Goal: Information Seeking & Learning: Learn about a topic

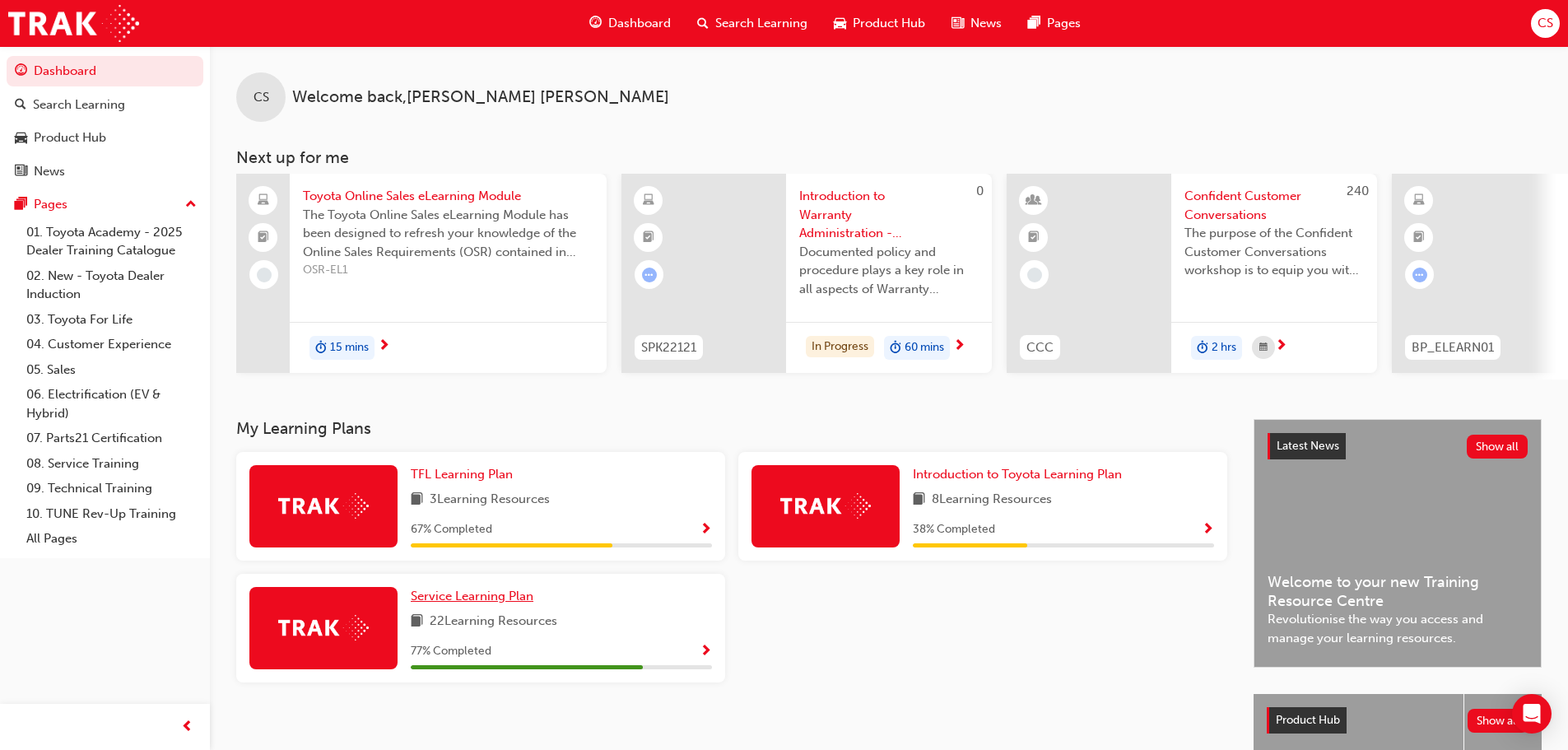
click at [484, 601] on span "Service Learning Plan" at bounding box center [471, 595] width 122 height 15
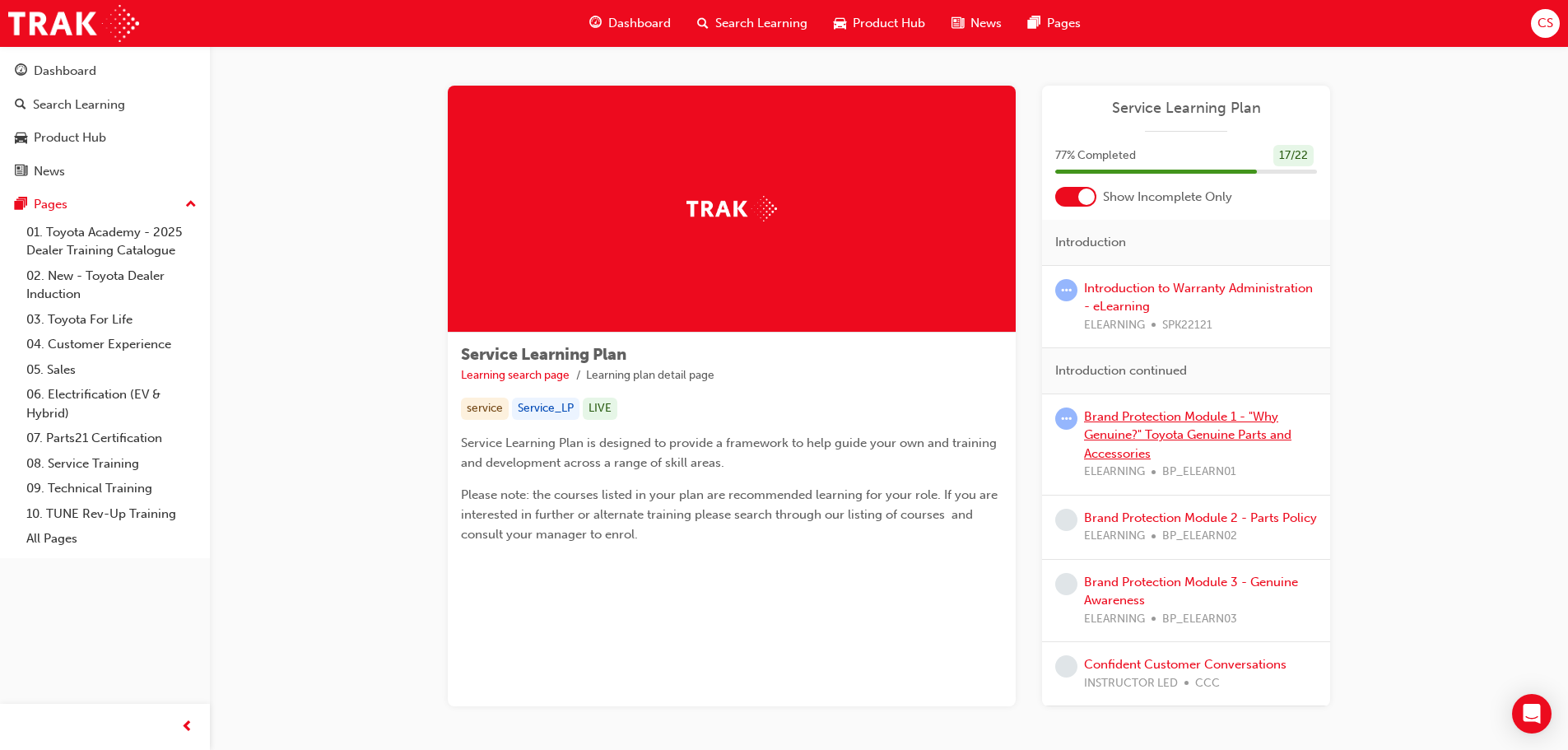
click at [1143, 433] on link "Brand Protection Module 1 - "Why Genuine?" Toyota Genuine Parts and Accessories" at bounding box center [1187, 434] width 207 height 52
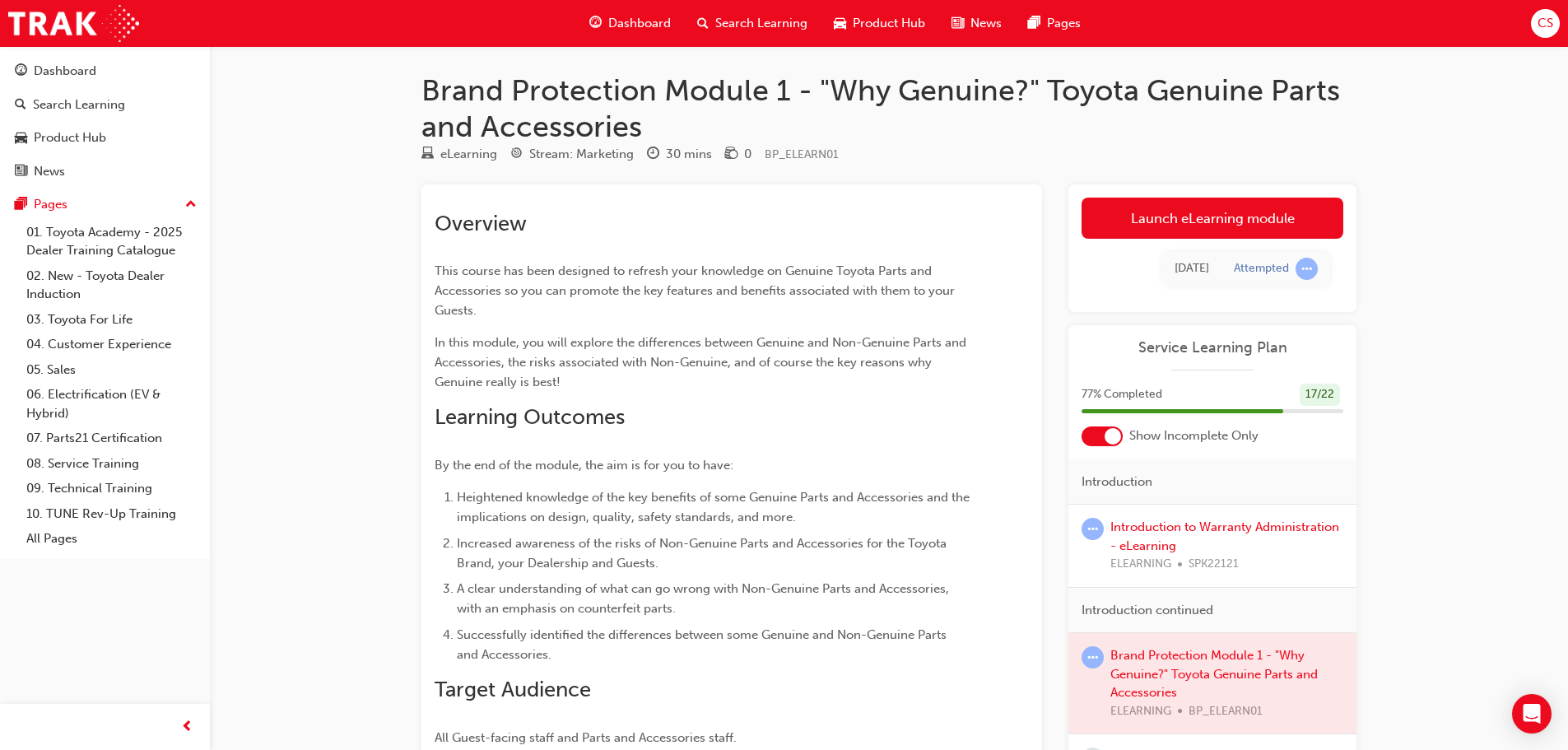
click at [1133, 240] on div "[DATE] Attempted" at bounding box center [1212, 269] width 262 height 60
click at [1135, 227] on link "Launch eLearning module" at bounding box center [1212, 218] width 262 height 41
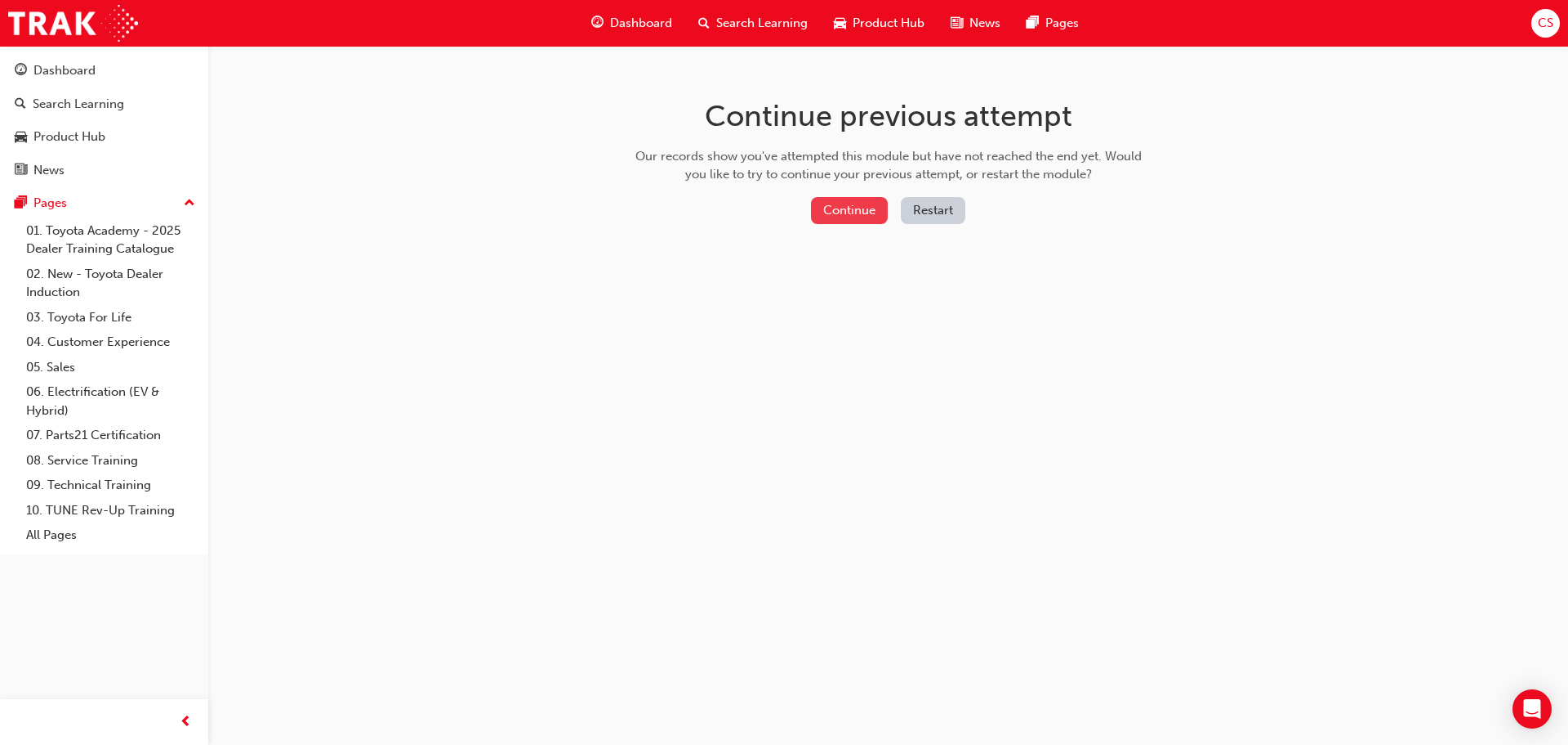
click at [829, 206] on button "Continue" at bounding box center [849, 211] width 76 height 27
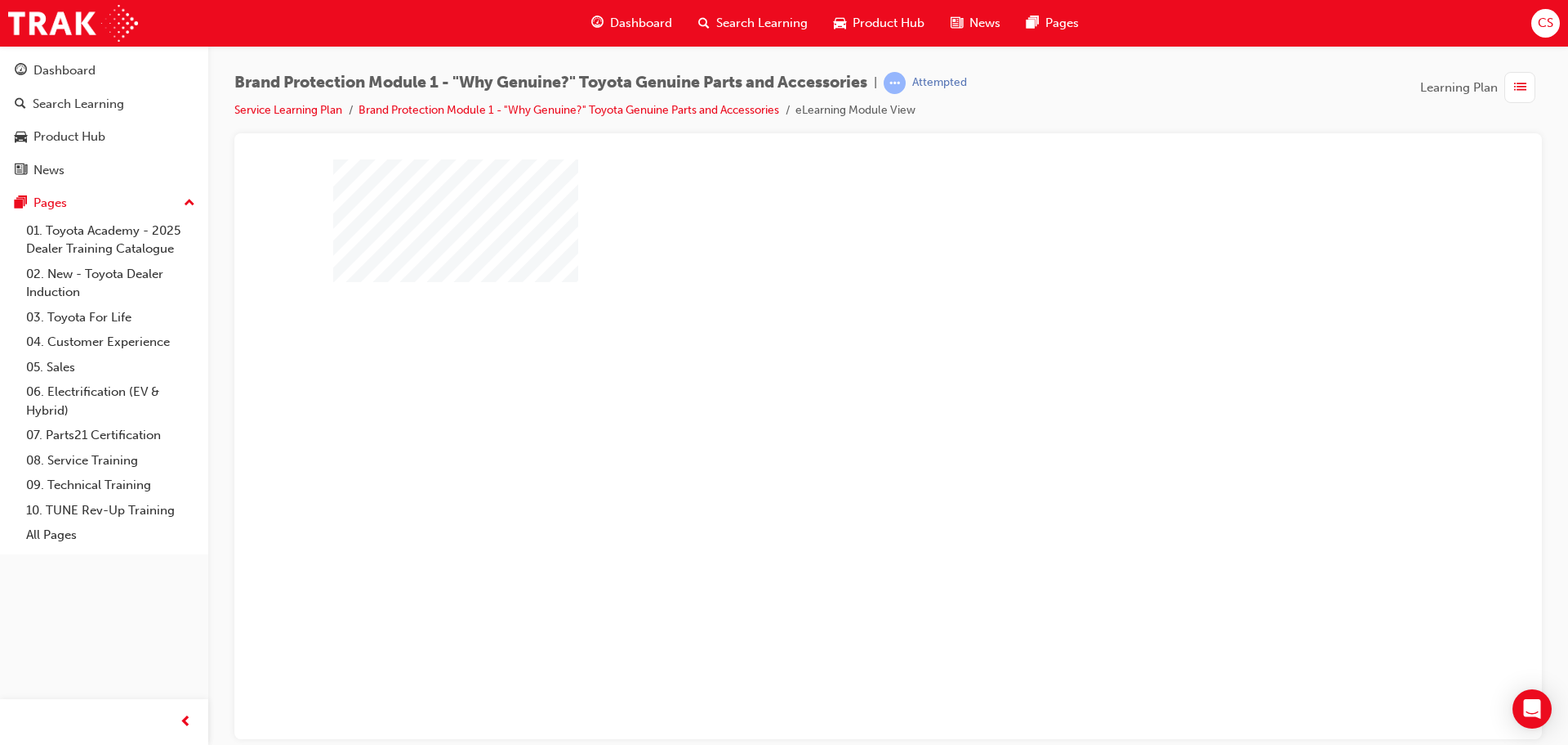
click at [841, 401] on div "play" at bounding box center [841, 401] width 0 height 0
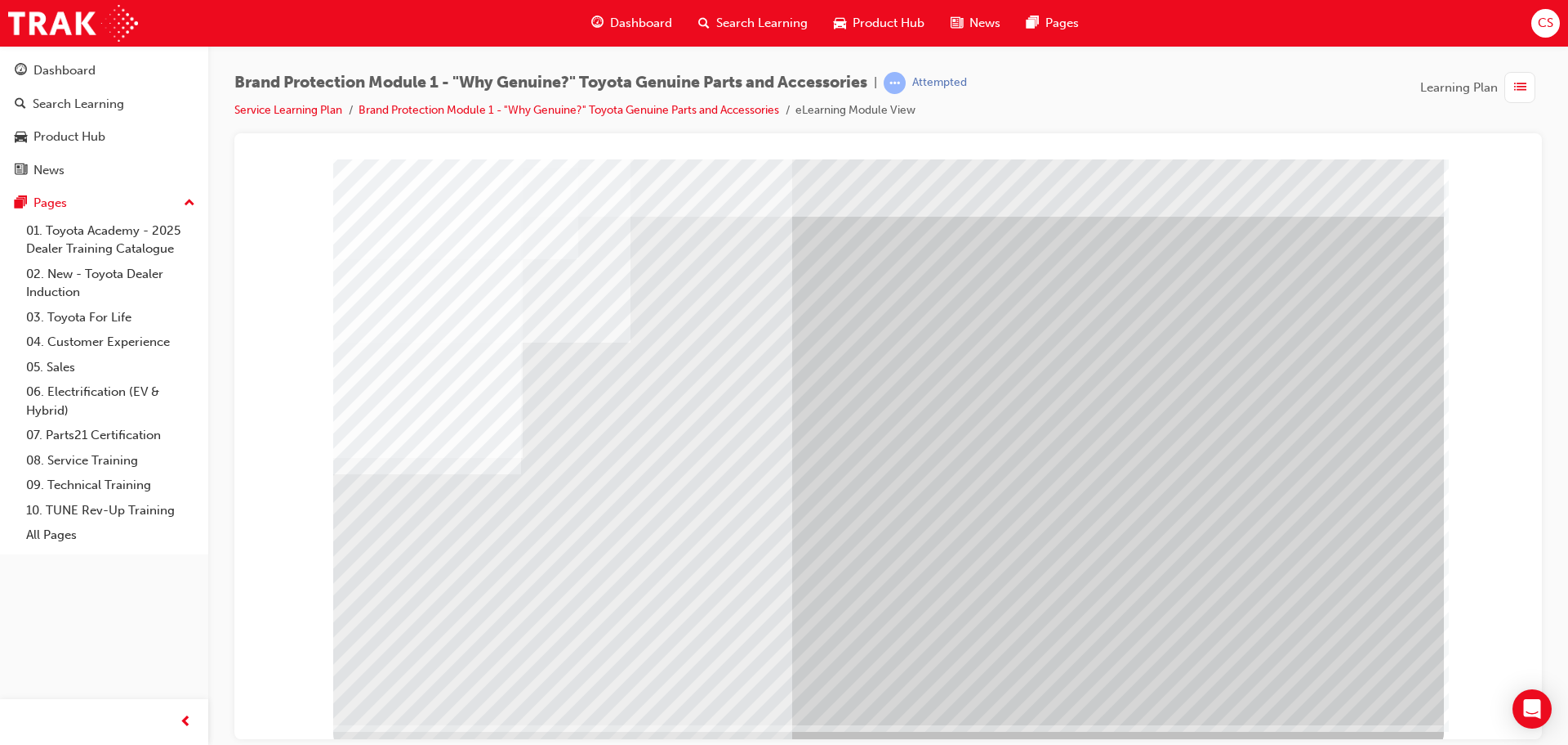
scroll to position [33, 0]
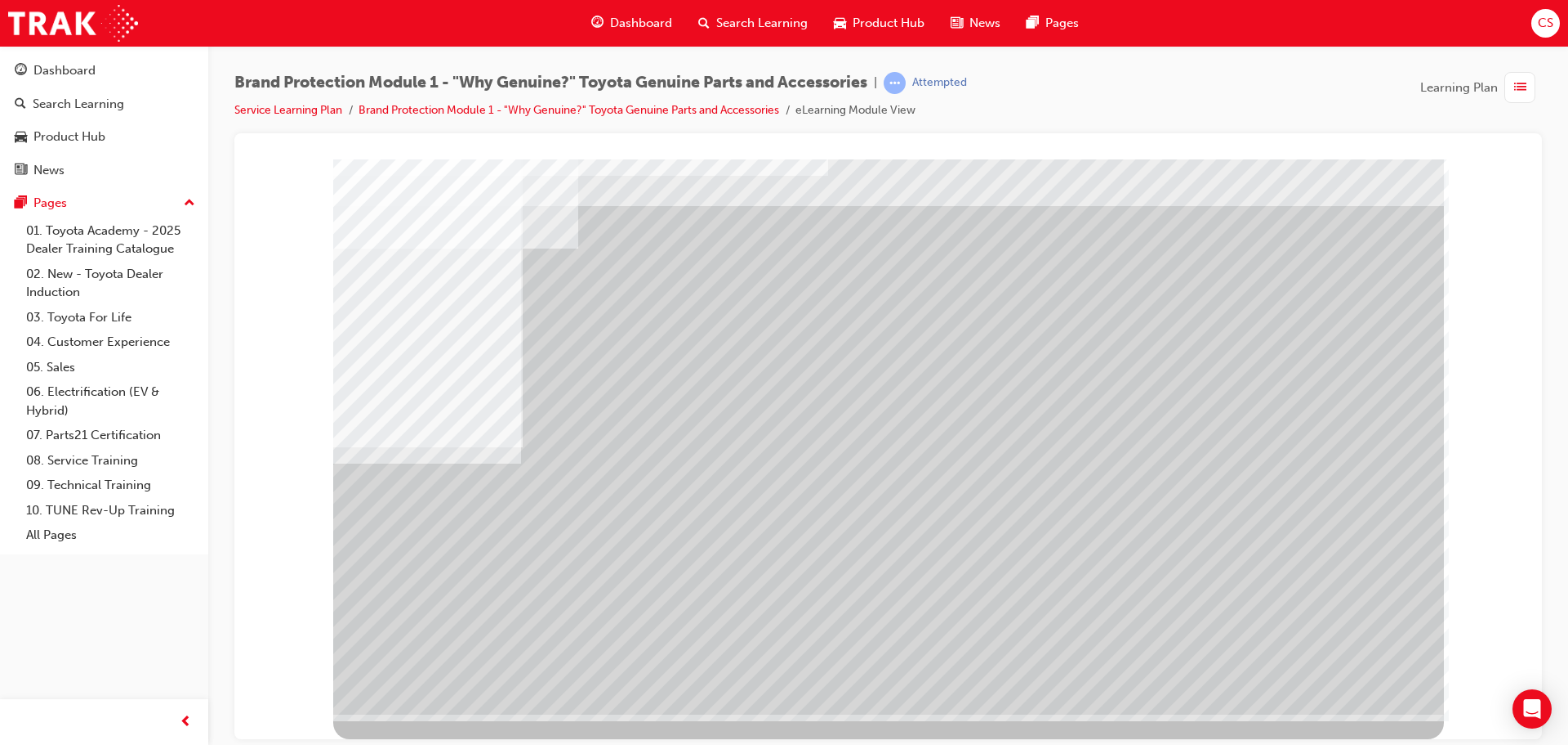
scroll to position [0, 0]
